Goal: Task Accomplishment & Management: Complete application form

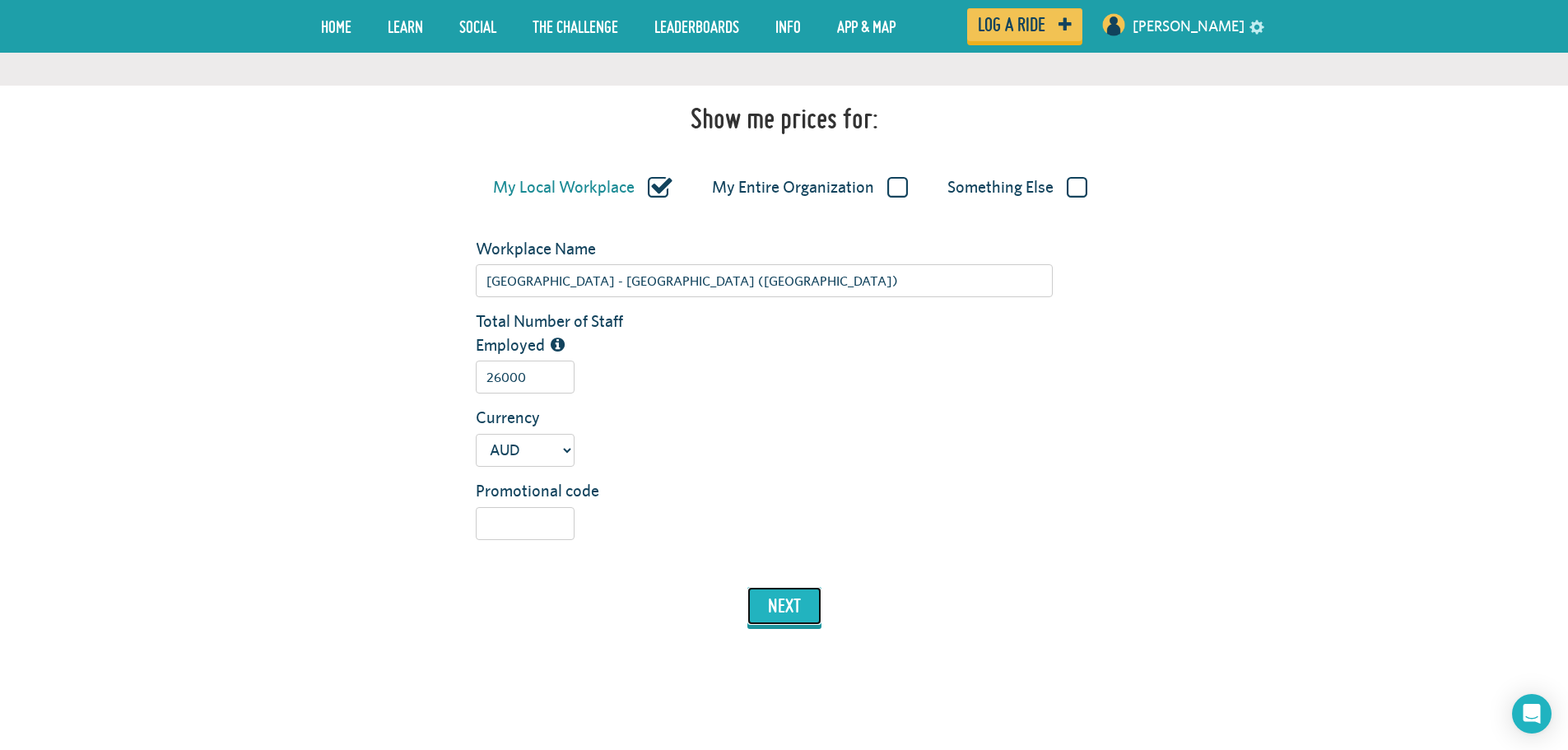
click at [773, 597] on button "next" at bounding box center [784, 606] width 74 height 38
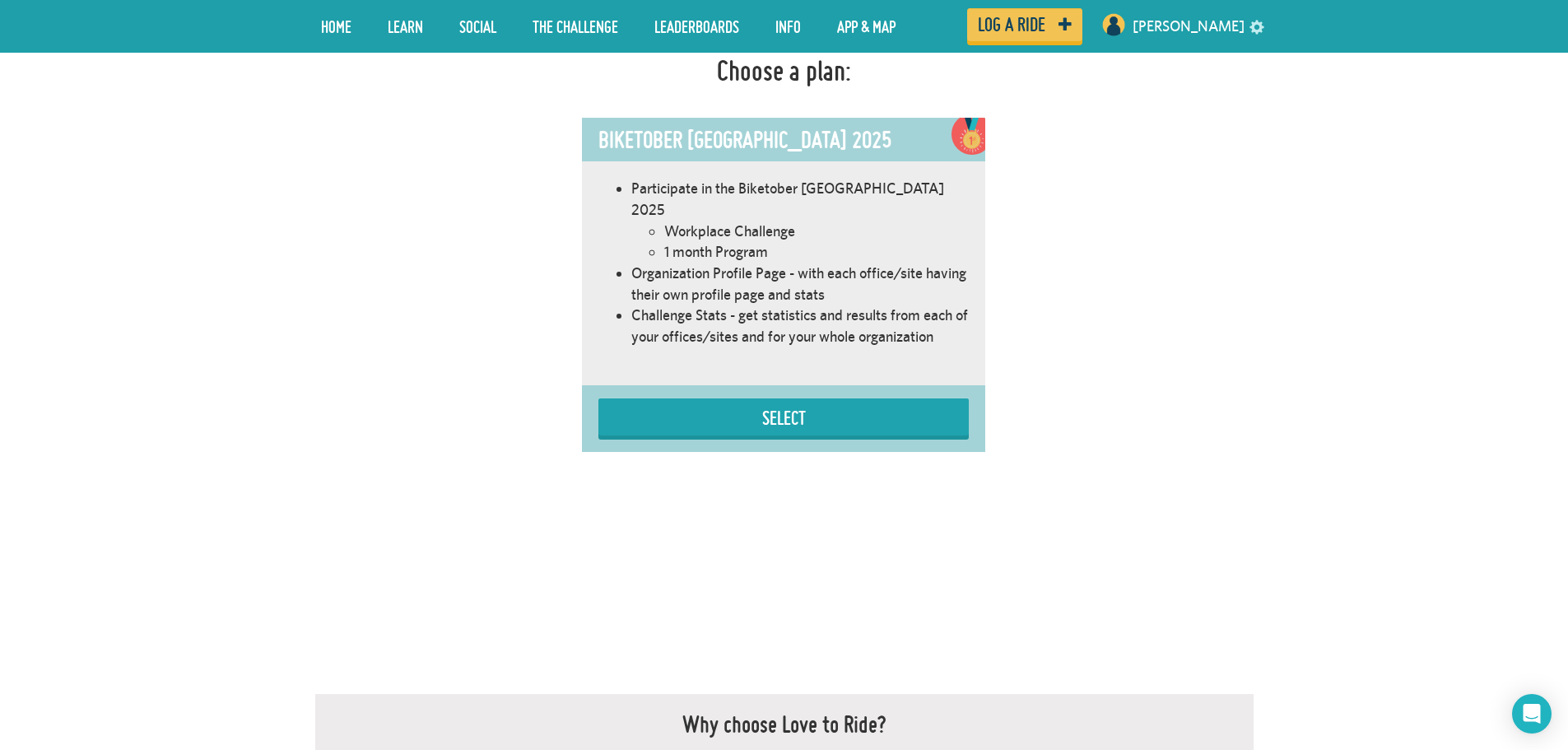
scroll to position [1014, 0]
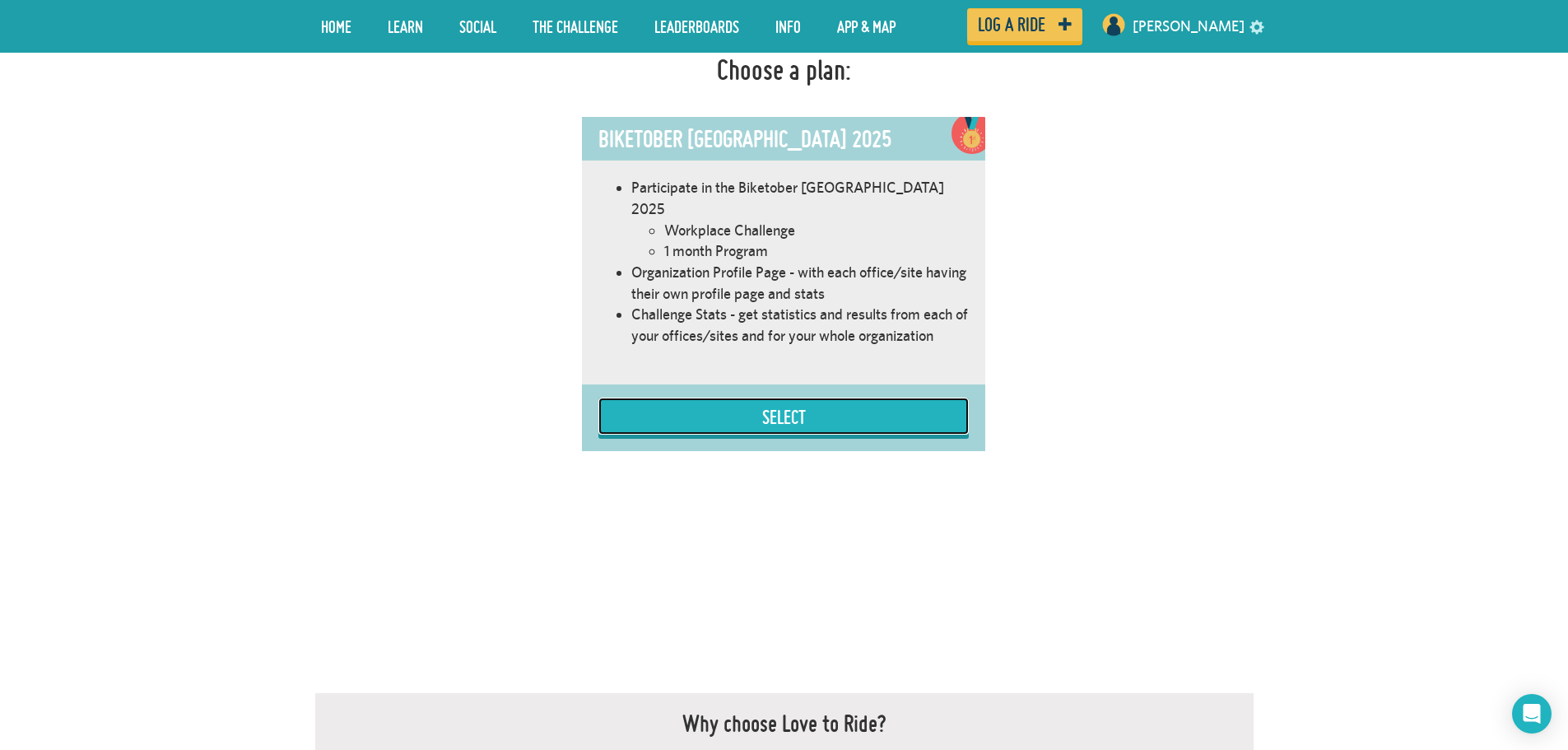
click at [736, 398] on button "Select" at bounding box center [783, 416] width 370 height 37
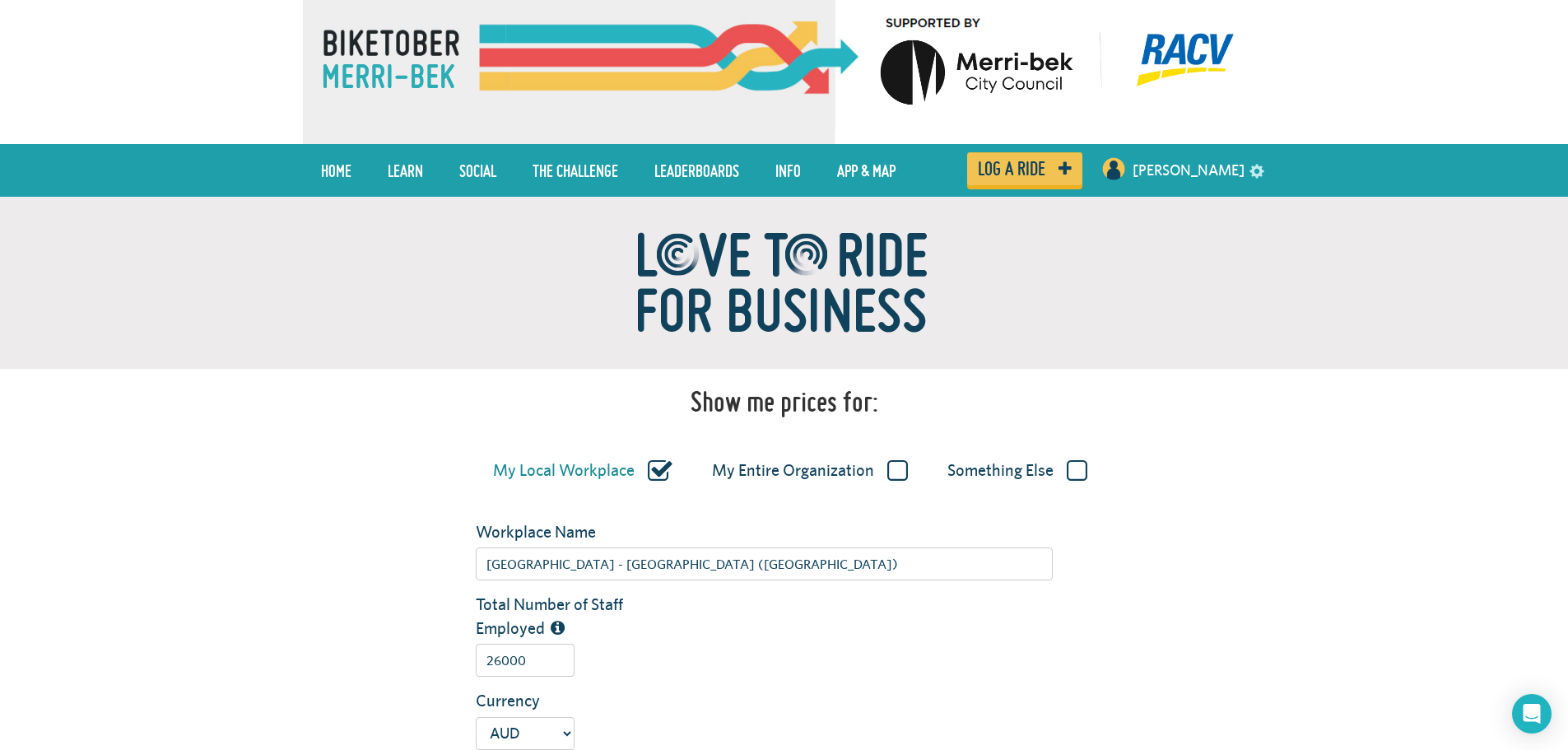
scroll to position [0, 0]
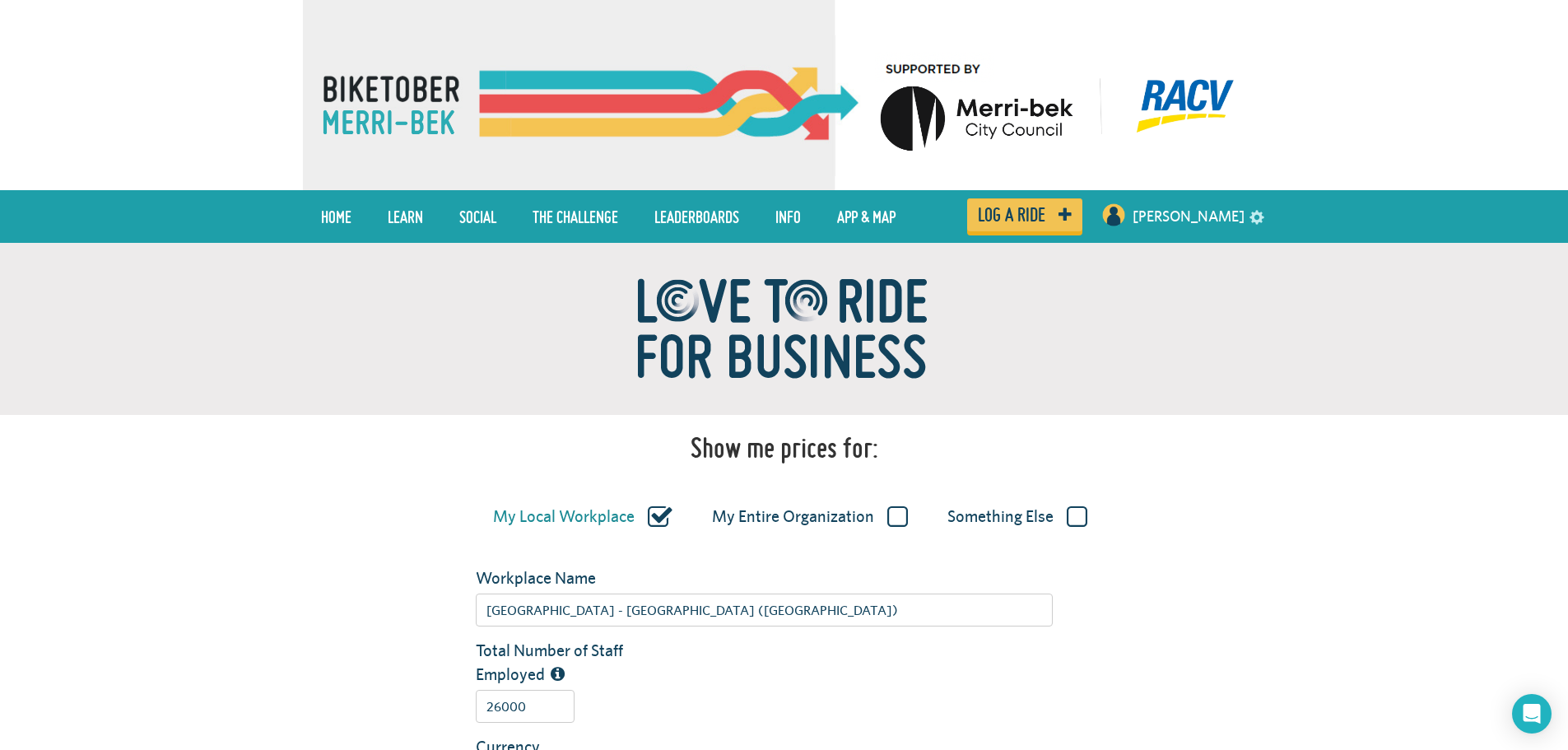
click at [884, 512] on label "My Entire Organization" at bounding box center [810, 516] width 196 height 22
click at [0, 0] on input "My Entire Organization" at bounding box center [0, 0] width 0 height 0
type input "[GEOGRAPHIC_DATA]"
type input "30000"
click at [999, 511] on label "Something Else" at bounding box center [1017, 516] width 140 height 22
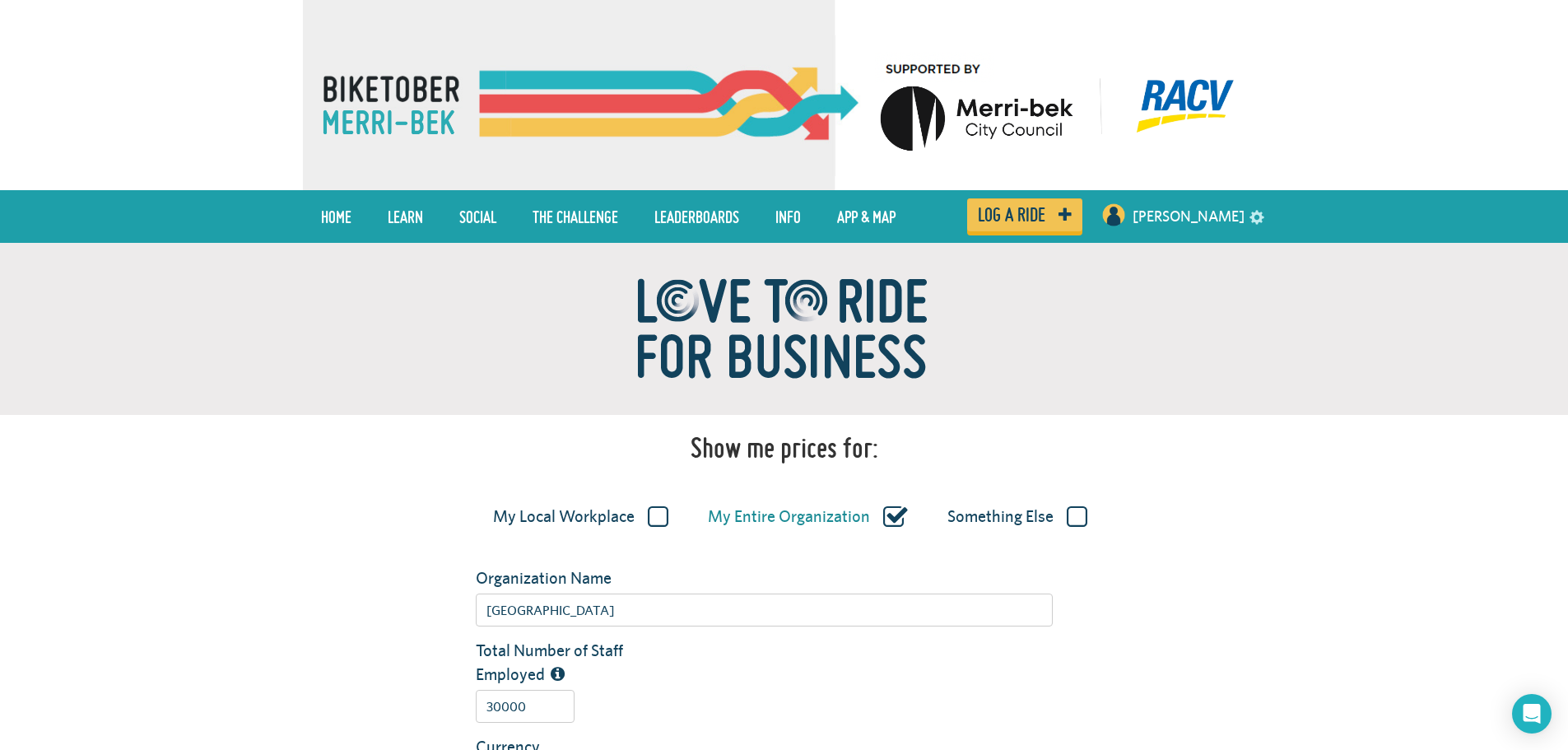
click at [0, 0] on input "Something Else" at bounding box center [0, 0] width 0 height 0
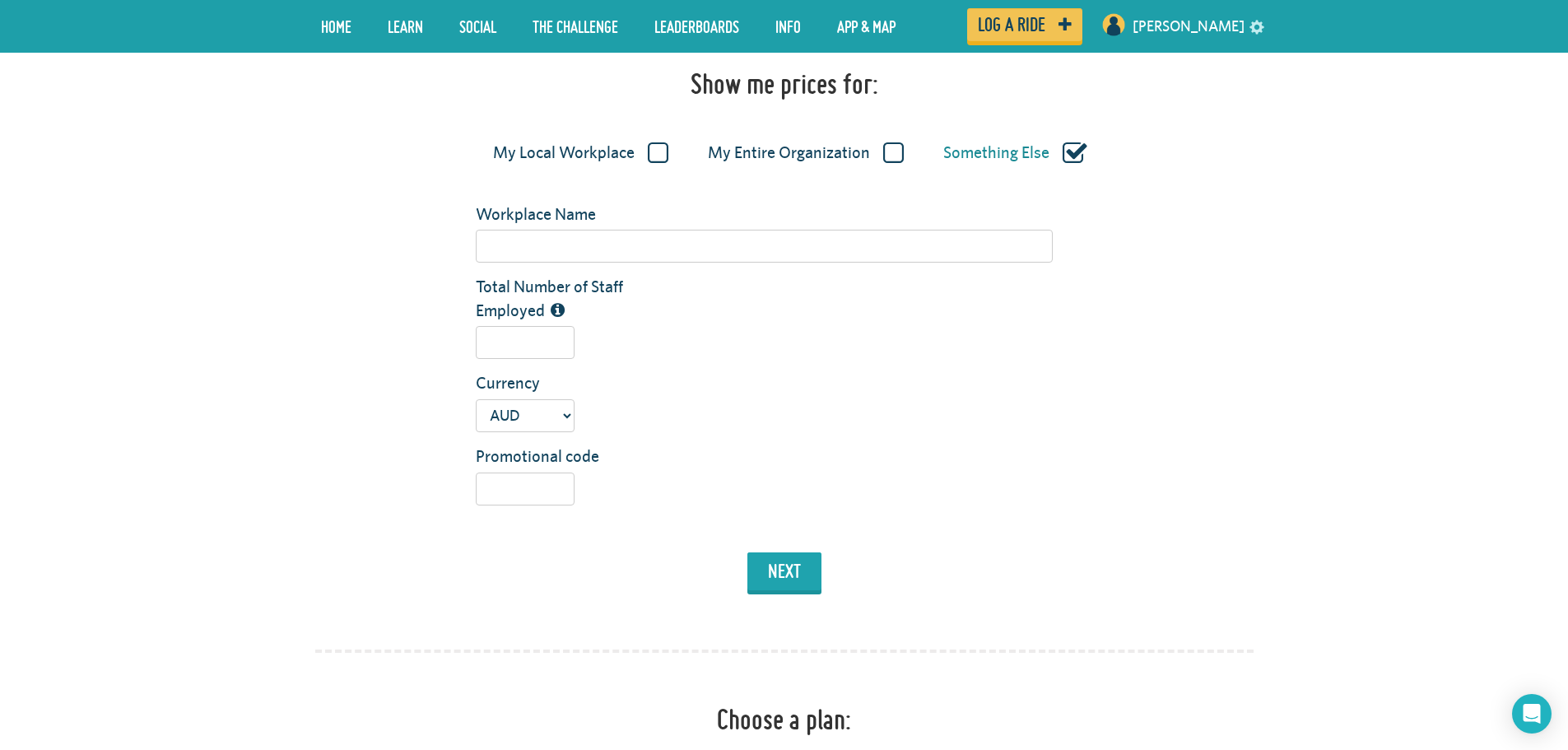
scroll to position [247, 0]
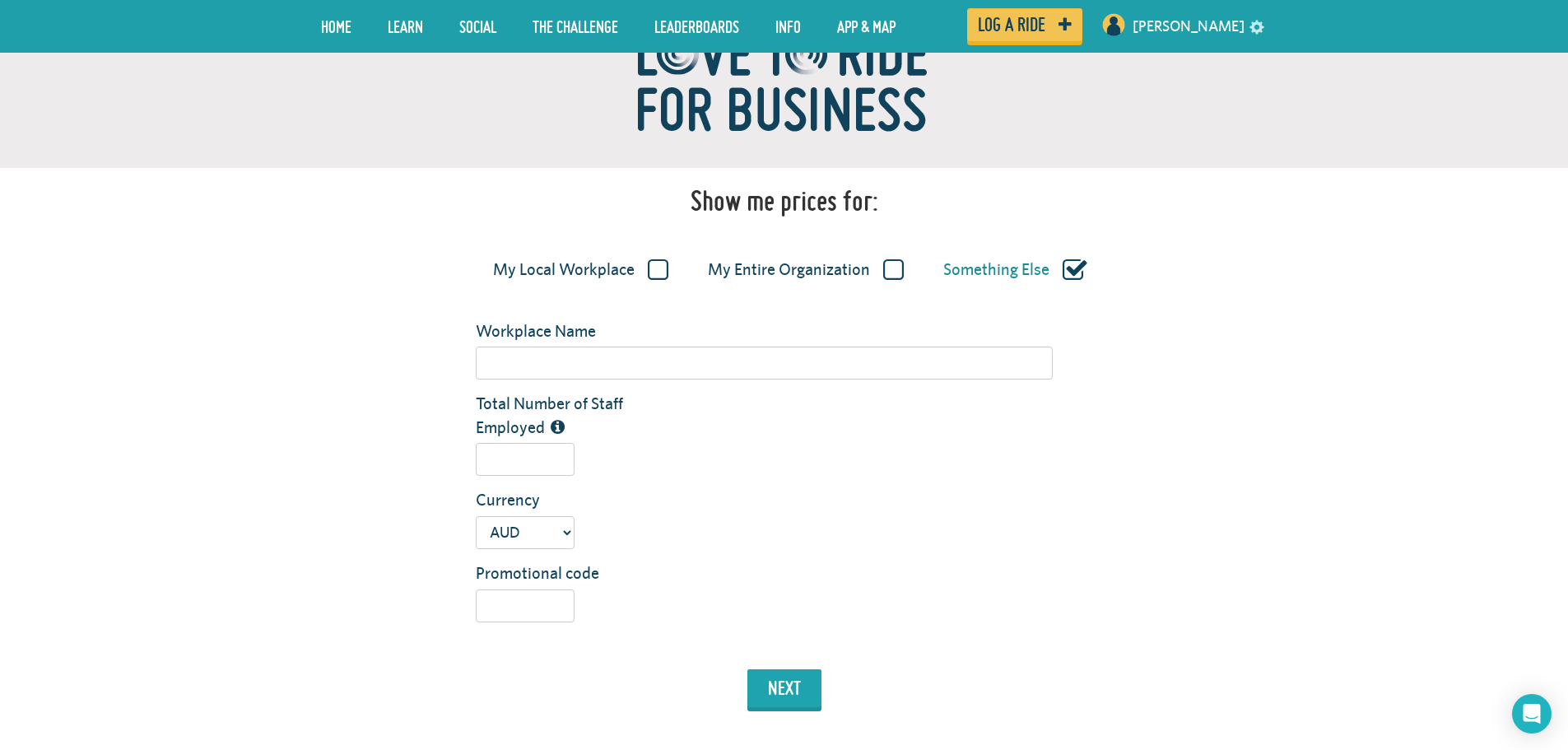
click at [822, 280] on label "My Entire Organization" at bounding box center [806, 269] width 196 height 22
click at [0, 0] on input "My Entire Organization" at bounding box center [0, 0] width 0 height 0
type input "[GEOGRAPHIC_DATA]"
type input "30000"
click at [788, 693] on button "next" at bounding box center [784, 688] width 74 height 38
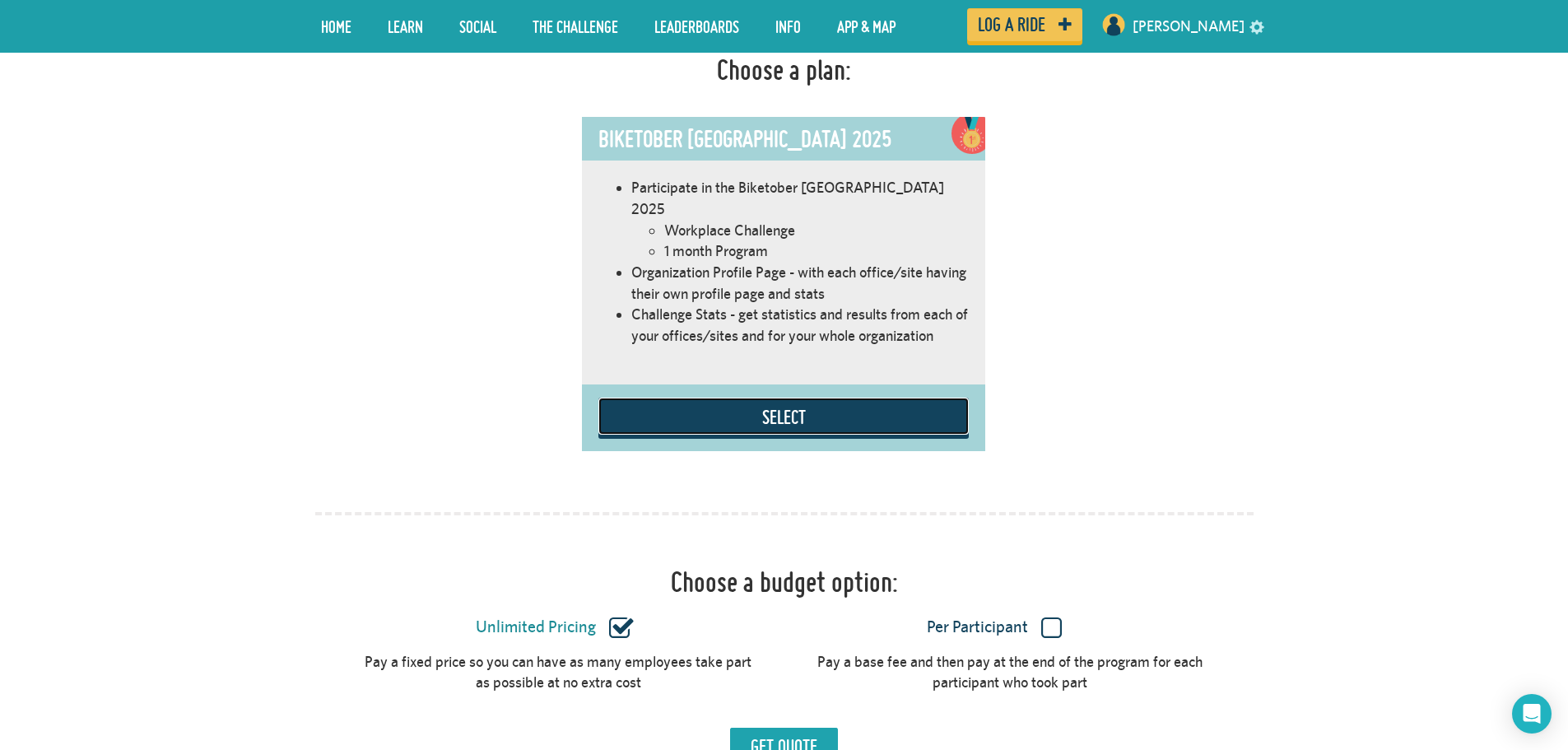
click at [768, 398] on button "Select" at bounding box center [783, 416] width 370 height 37
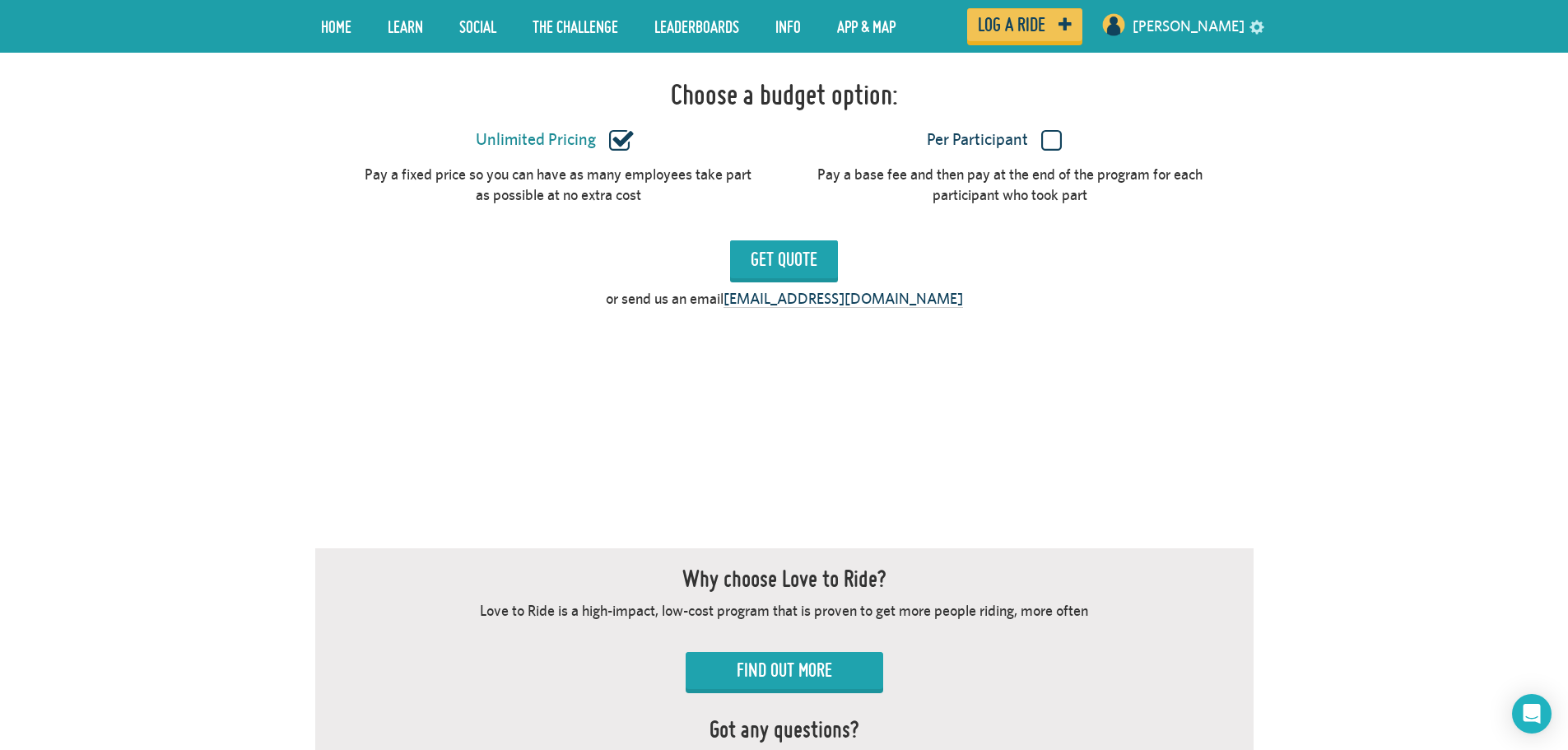
scroll to position [1505, 0]
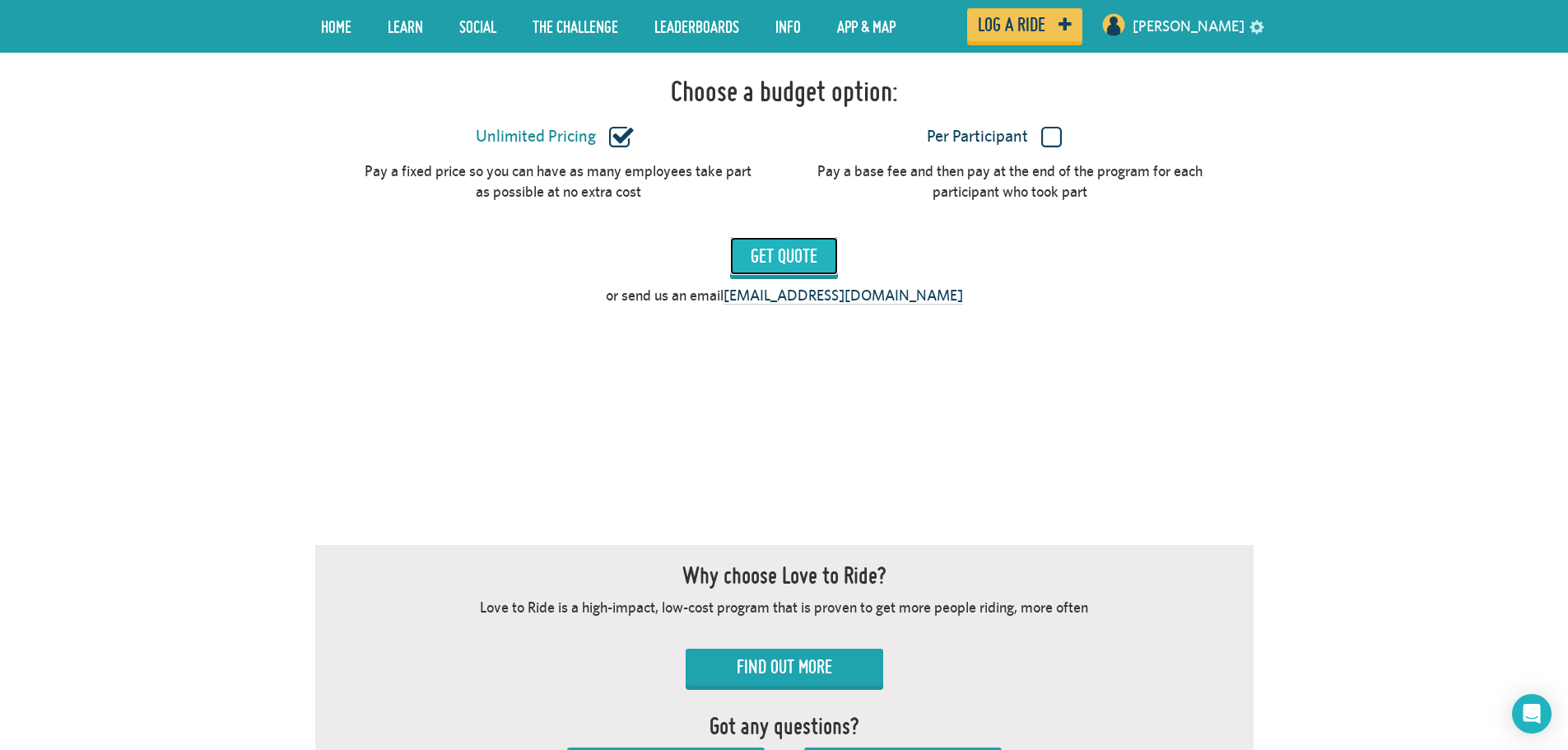
click at [798, 237] on input "Get Quote" at bounding box center [784, 256] width 107 height 38
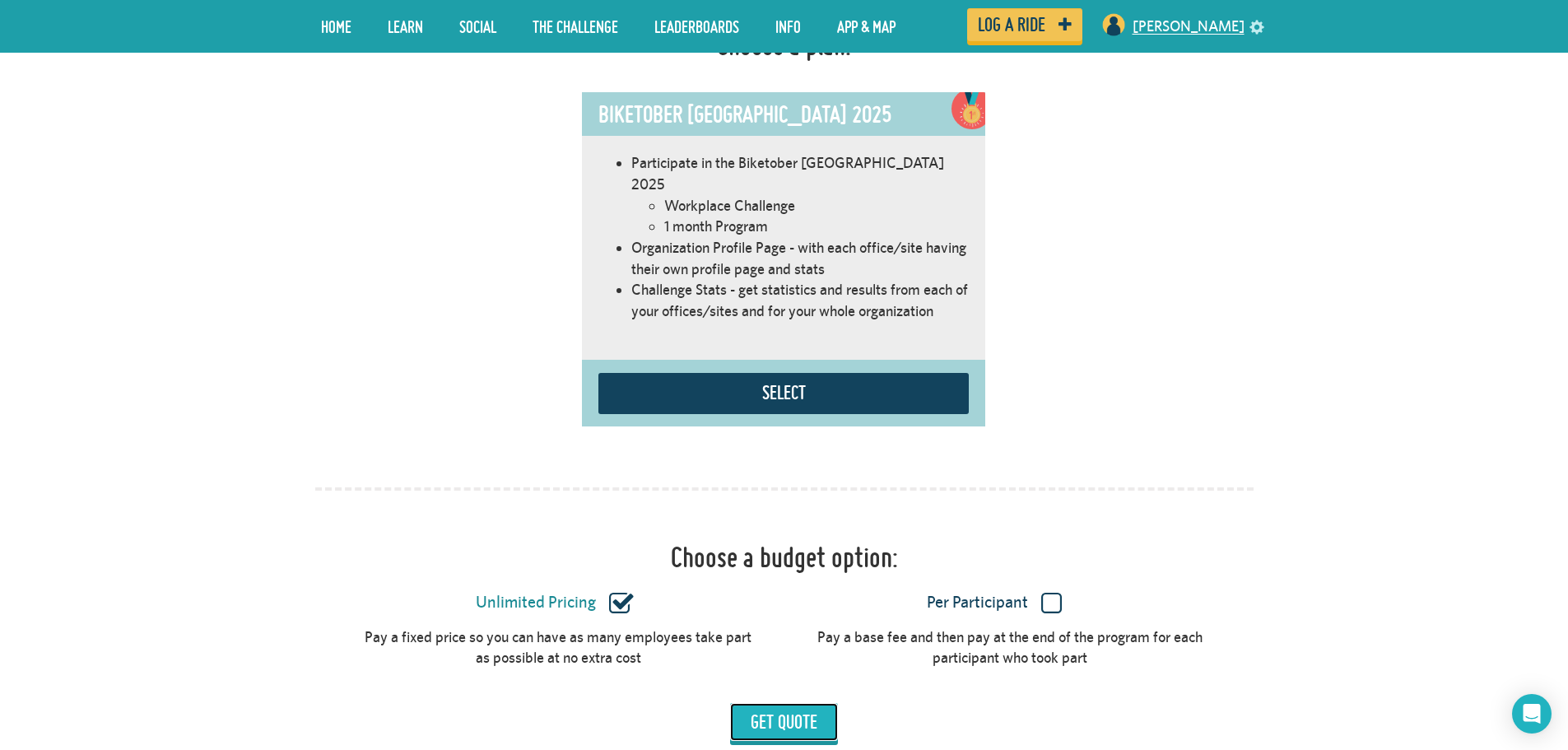
scroll to position [1010, 0]
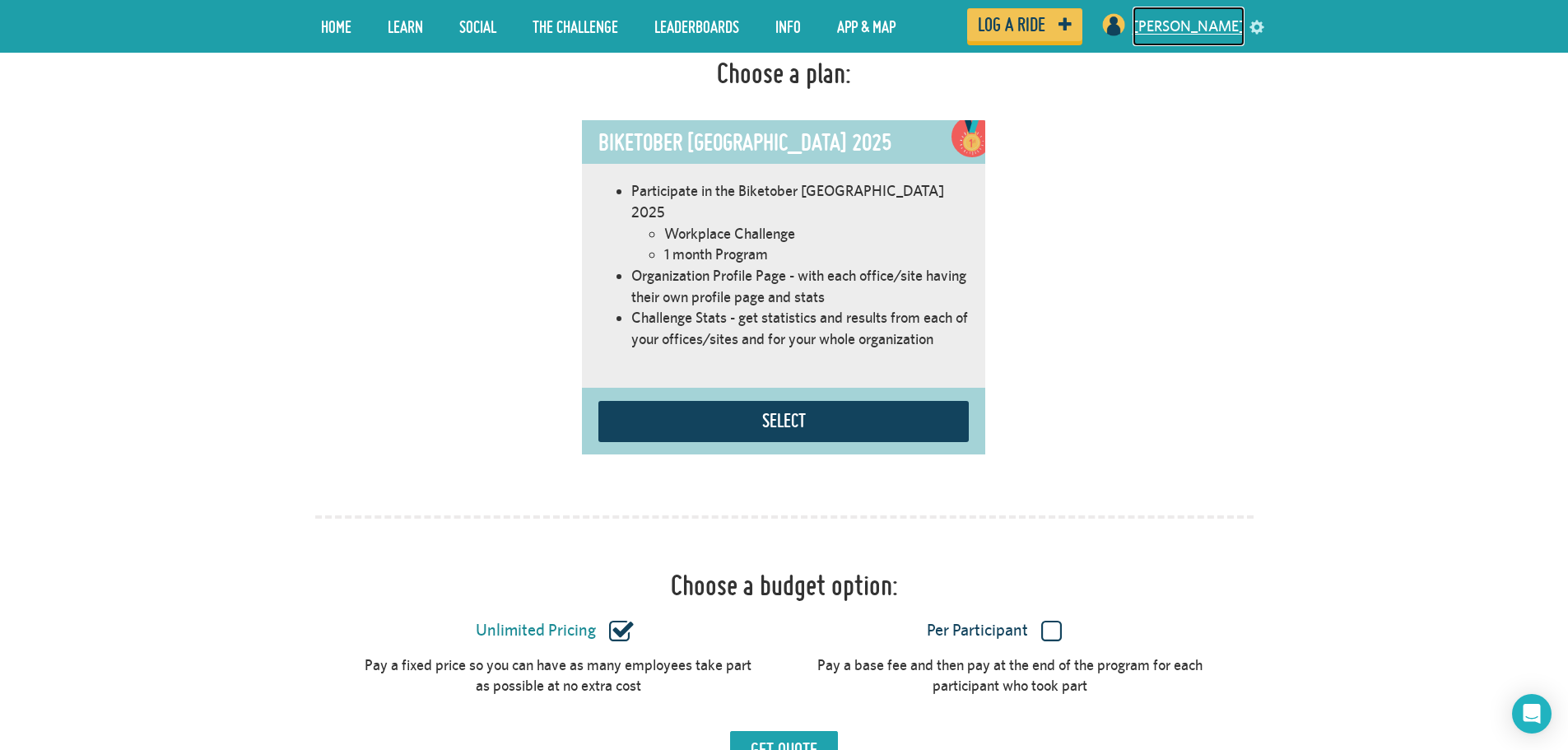
click at [1215, 19] on link "[PERSON_NAME]" at bounding box center [1188, 26] width 112 height 40
